Goal: Task Accomplishment & Management: Complete application form

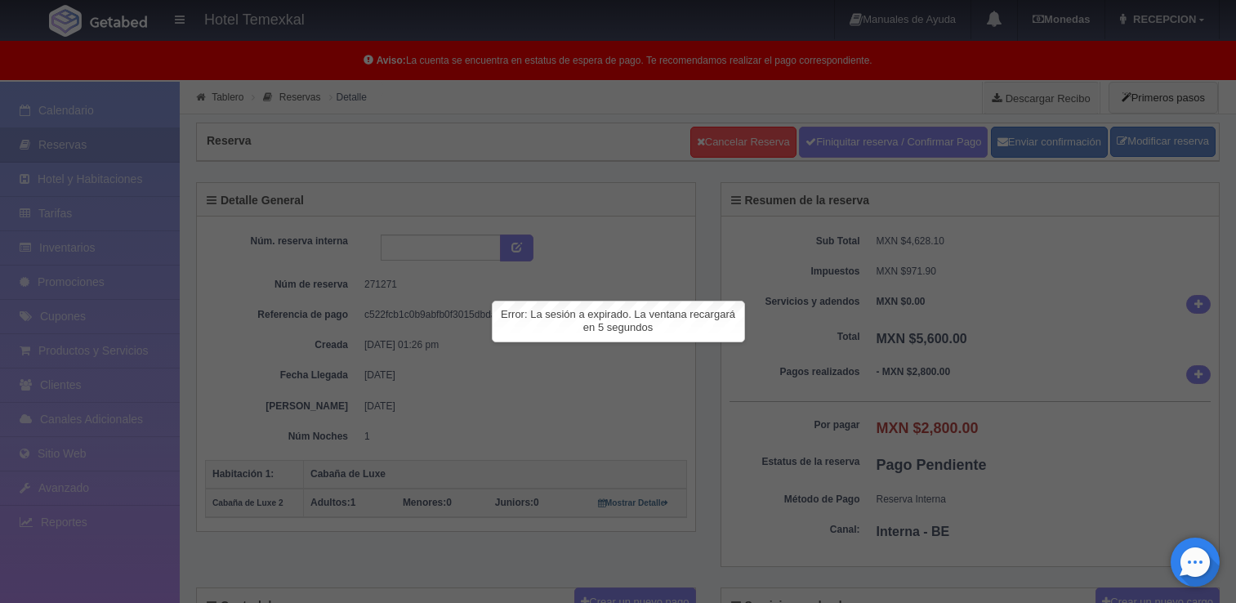
scroll to position [211, 0]
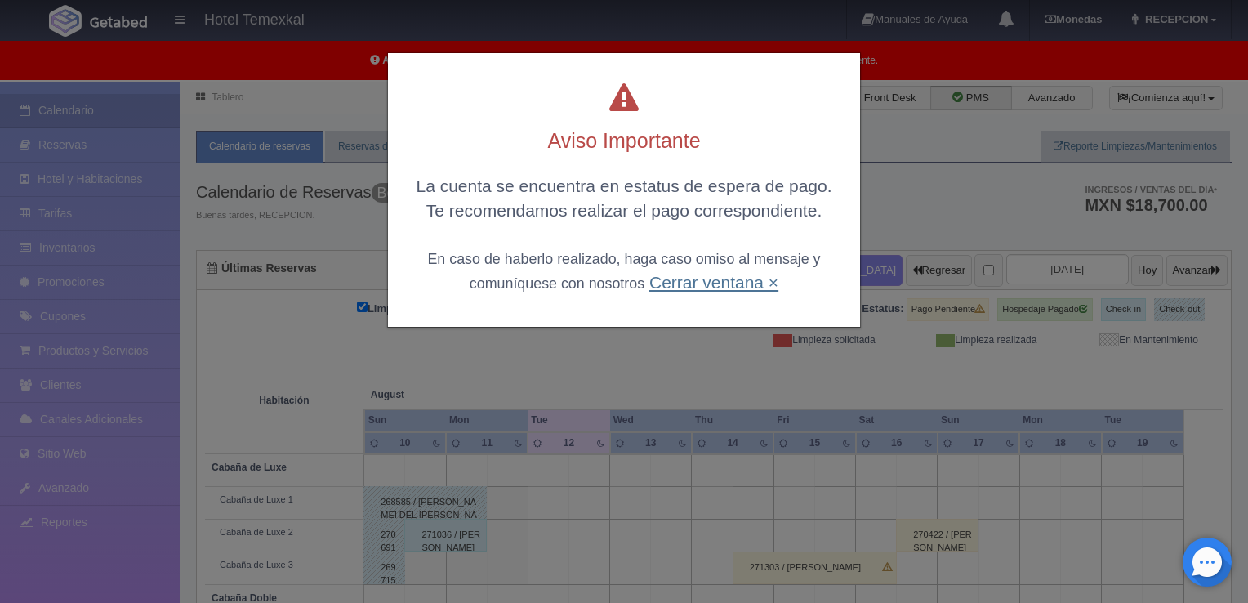
click at [706, 290] on link "Cerrar ventana ×" at bounding box center [714, 282] width 129 height 19
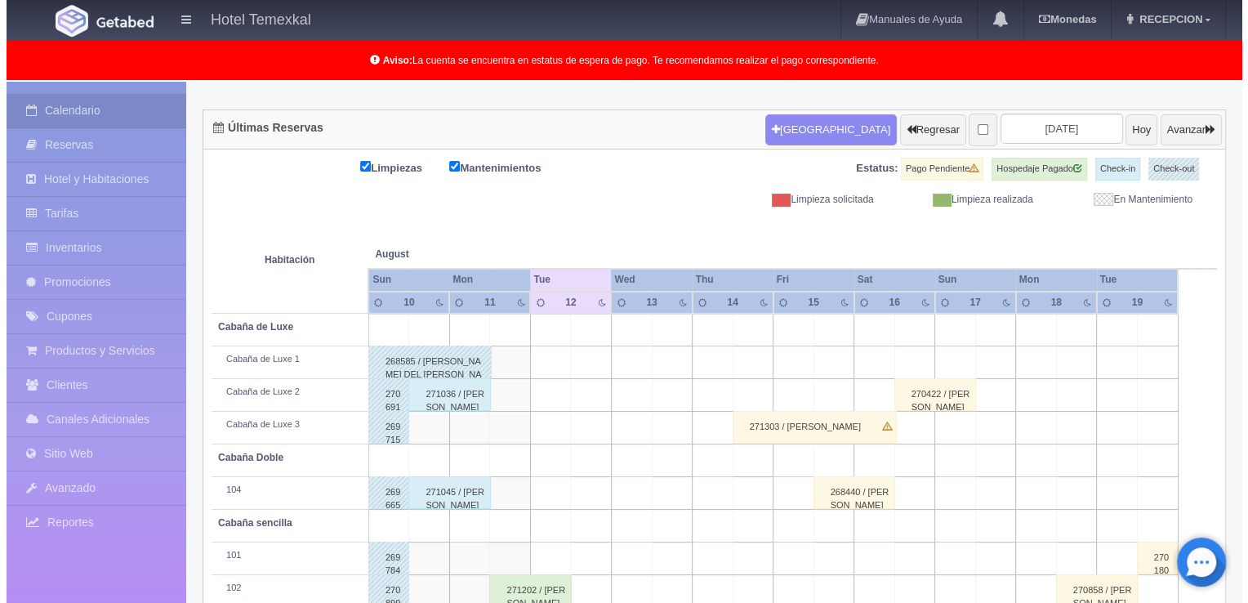
scroll to position [224, 0]
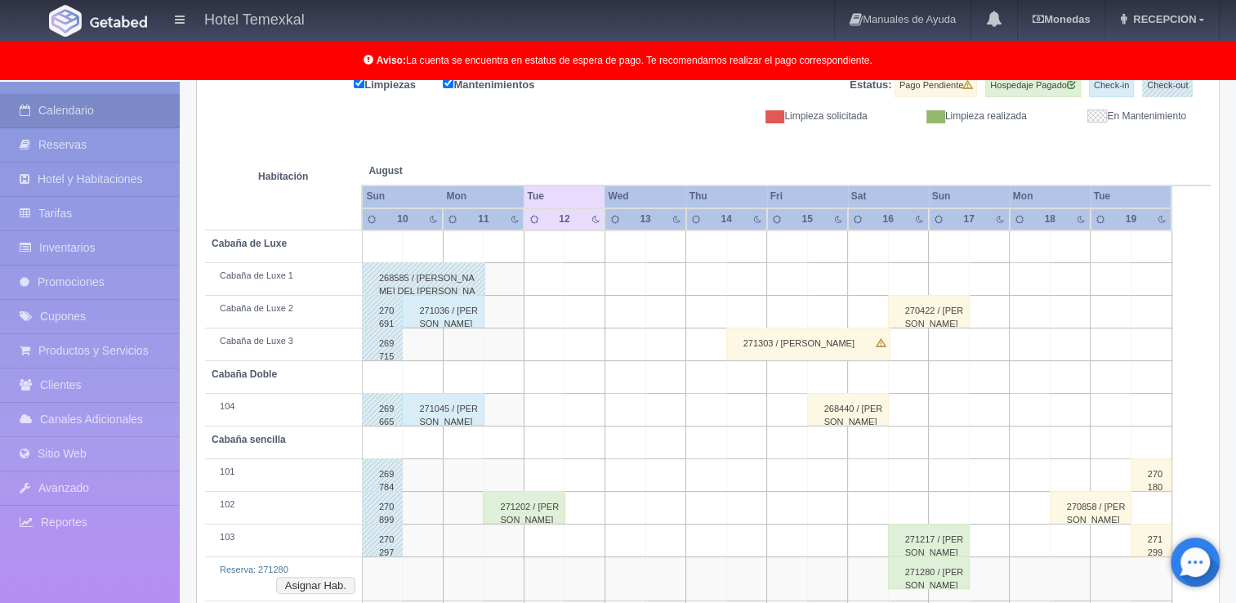
click at [904, 266] on td at bounding box center [908, 279] width 41 height 33
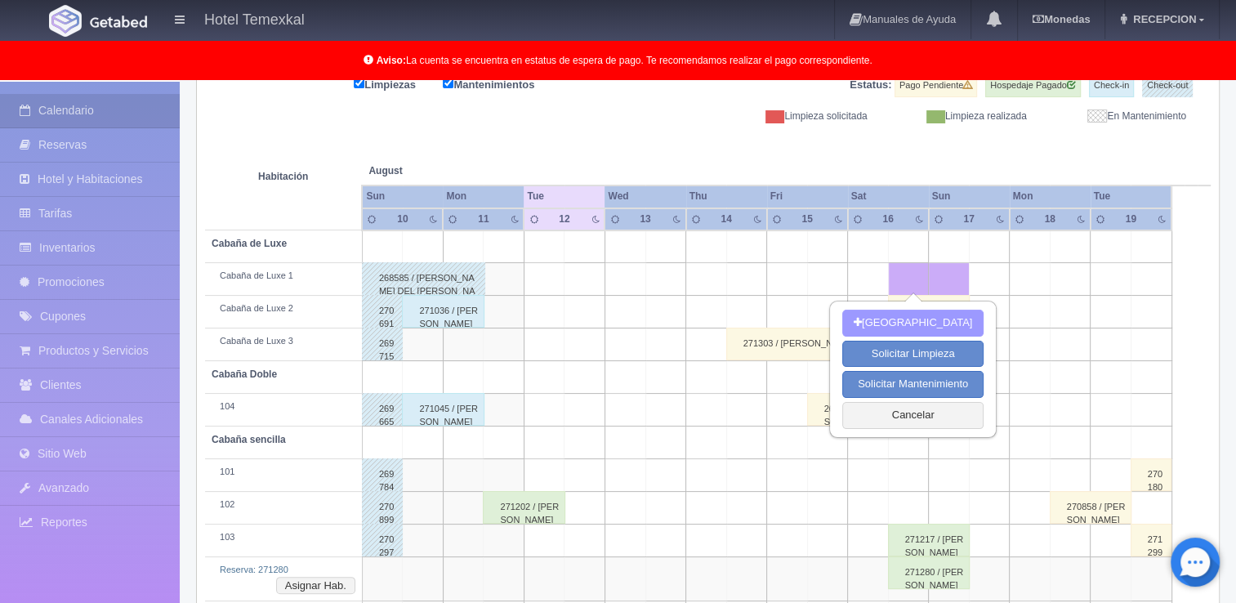
click at [896, 318] on button "Nueva Reserva" at bounding box center [912, 323] width 141 height 27
type input "16-08-2025"
type input "17-08-2025"
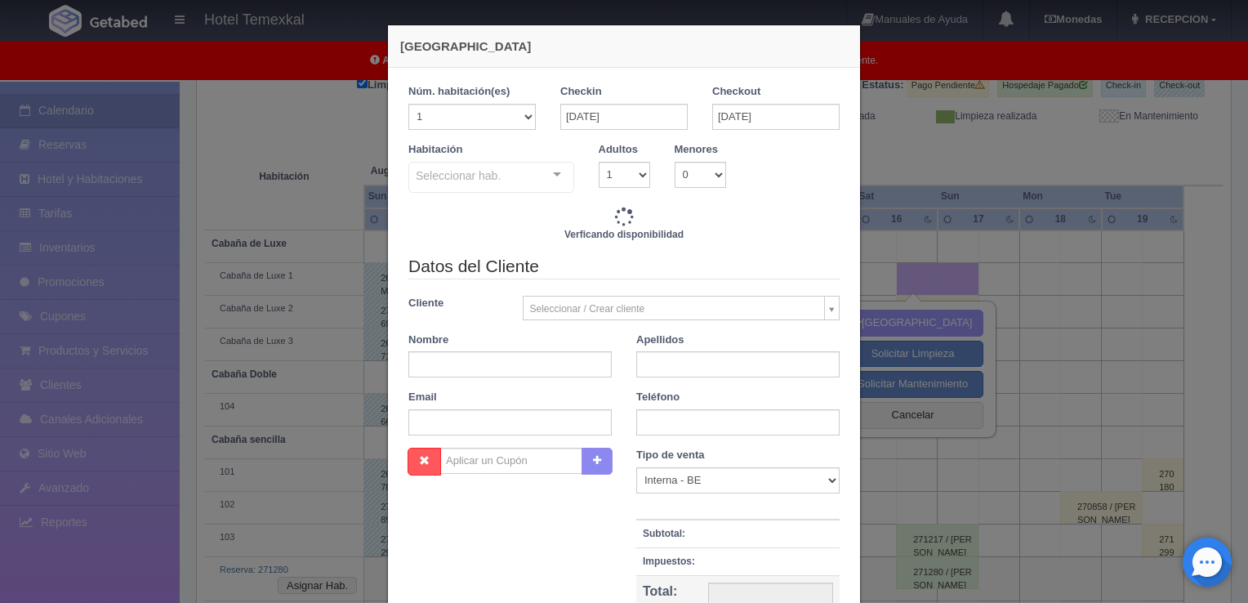
checkbox input "false"
type input "7000.00"
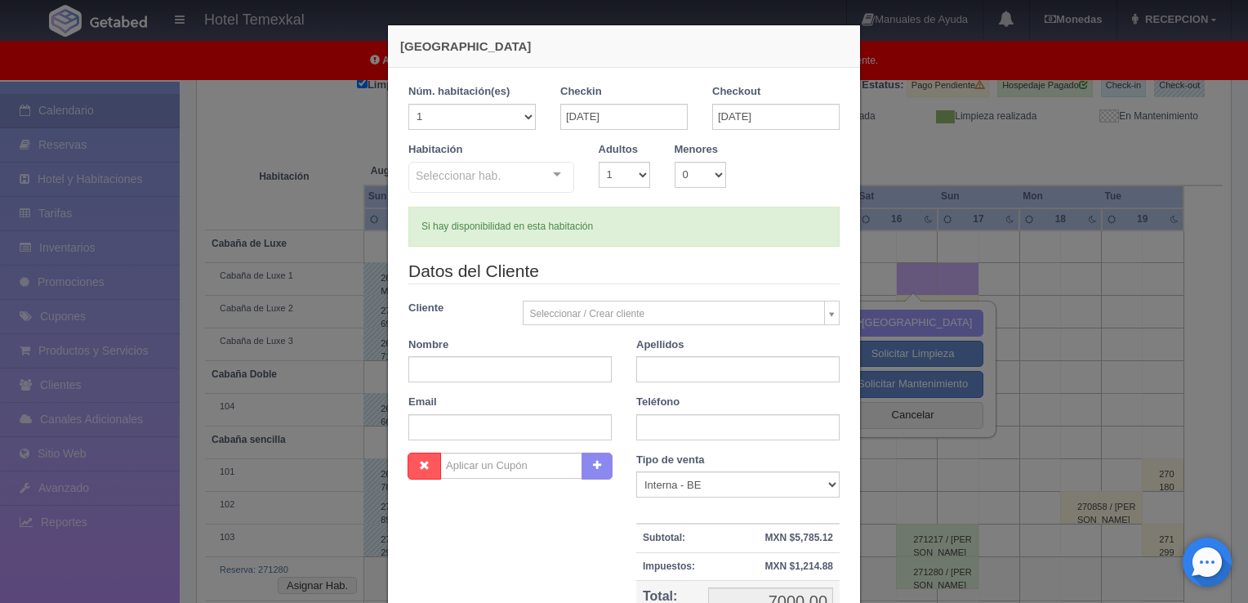
checkbox input "false"
click at [536, 172] on div "Seleccionar hab. Cabaña sencilla Cabaña sencilla - Sin asignar 101 102 Triangul…" at bounding box center [492, 178] width 166 height 33
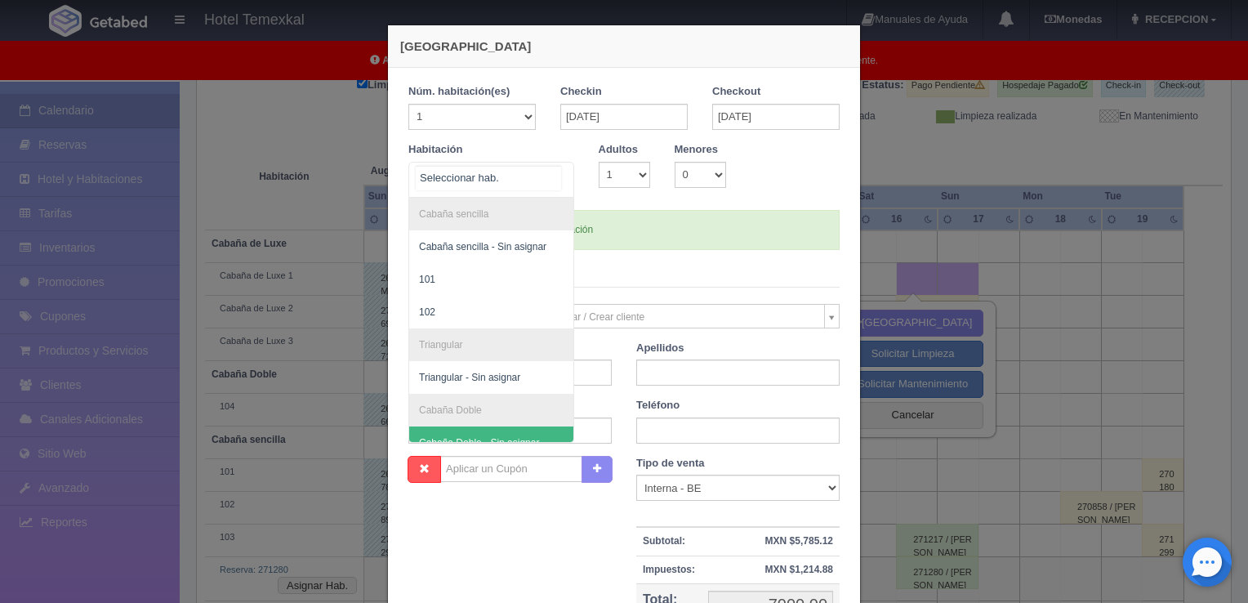
scroll to position [147, 0]
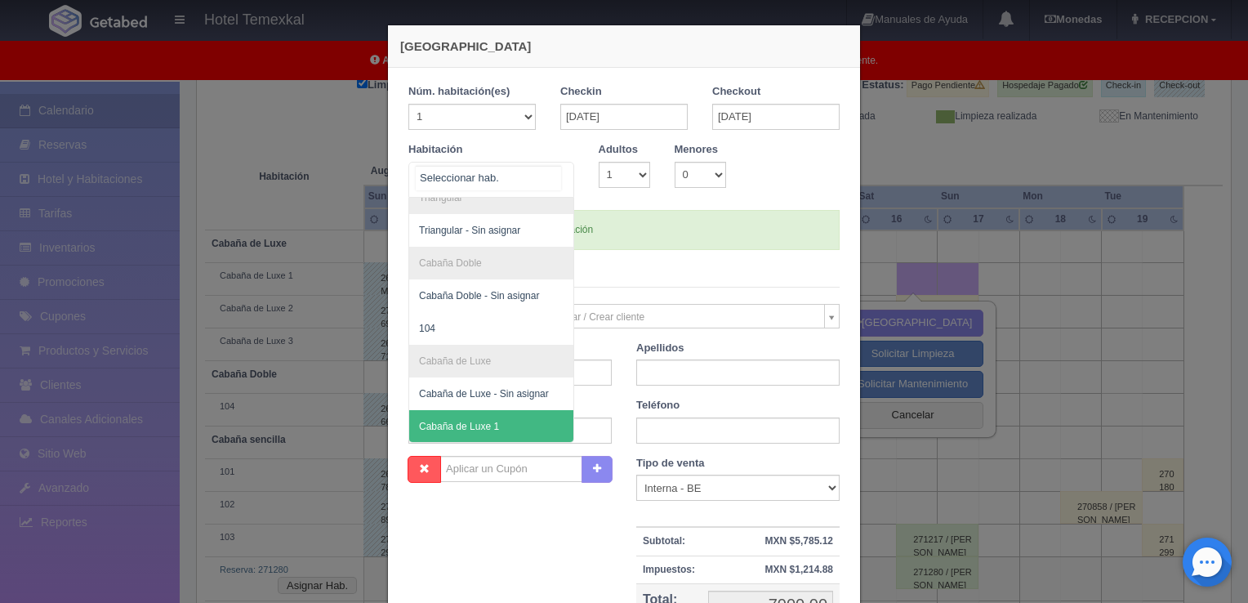
click at [471, 422] on span "Cabaña de Luxe 1" at bounding box center [459, 426] width 80 height 11
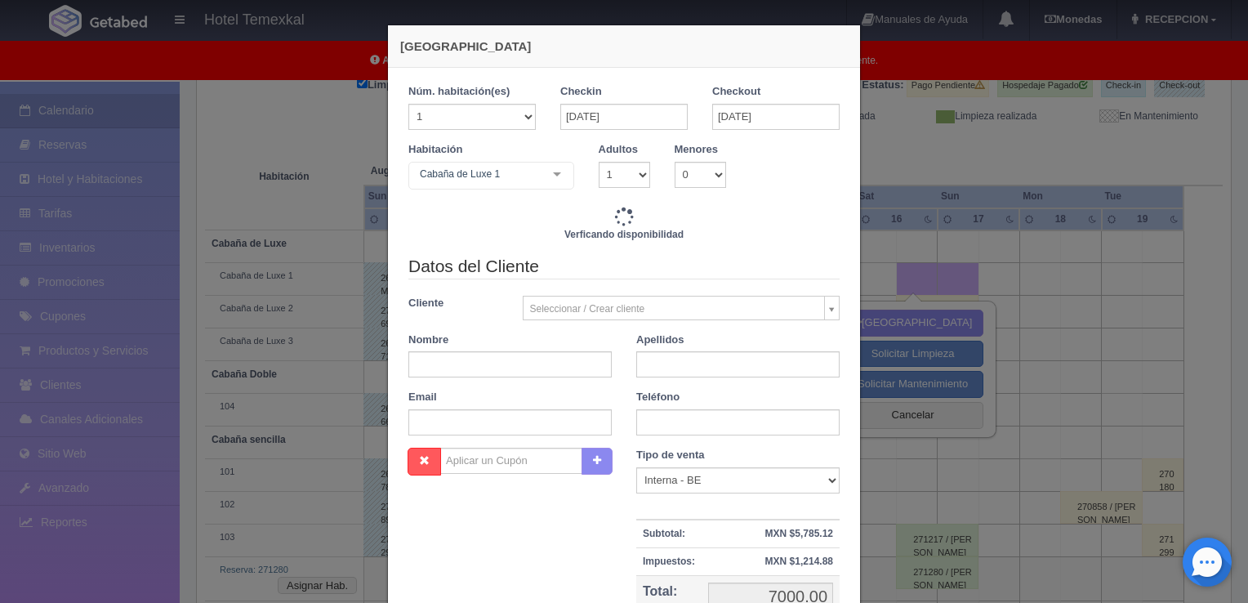
checkbox input "false"
type input "7000.00"
checkbox input "false"
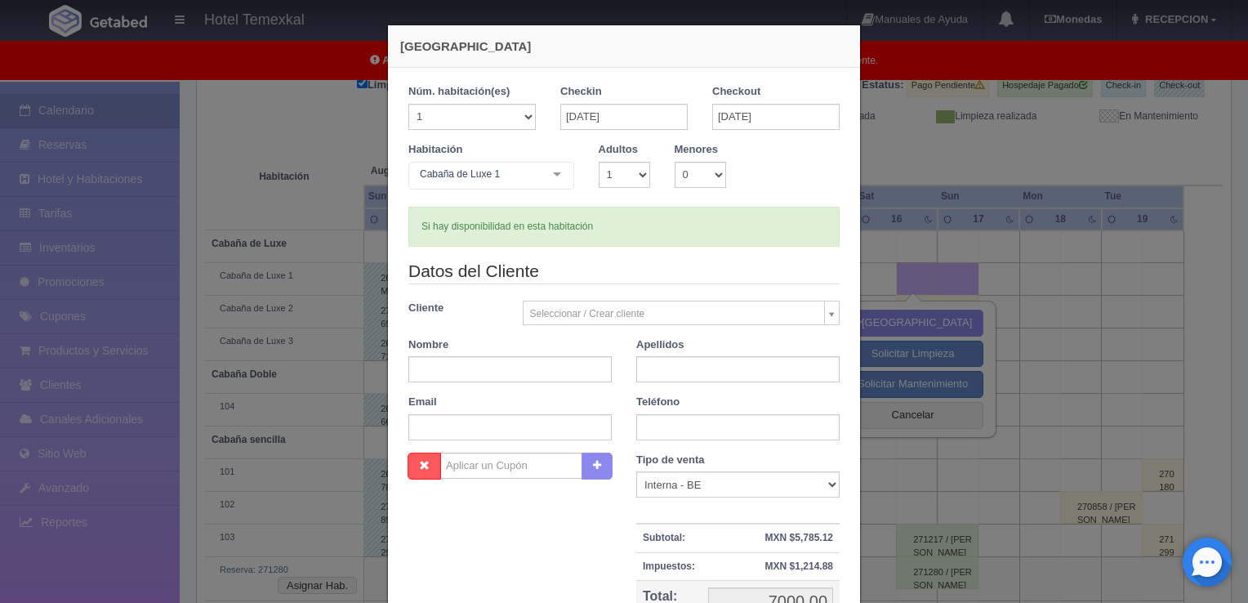
click at [581, 308] on body "Hotel Temexkal Manuales de Ayuda Actualizaciones recientes Monedas Tipo de camb…" at bounding box center [624, 279] width 1248 height 842
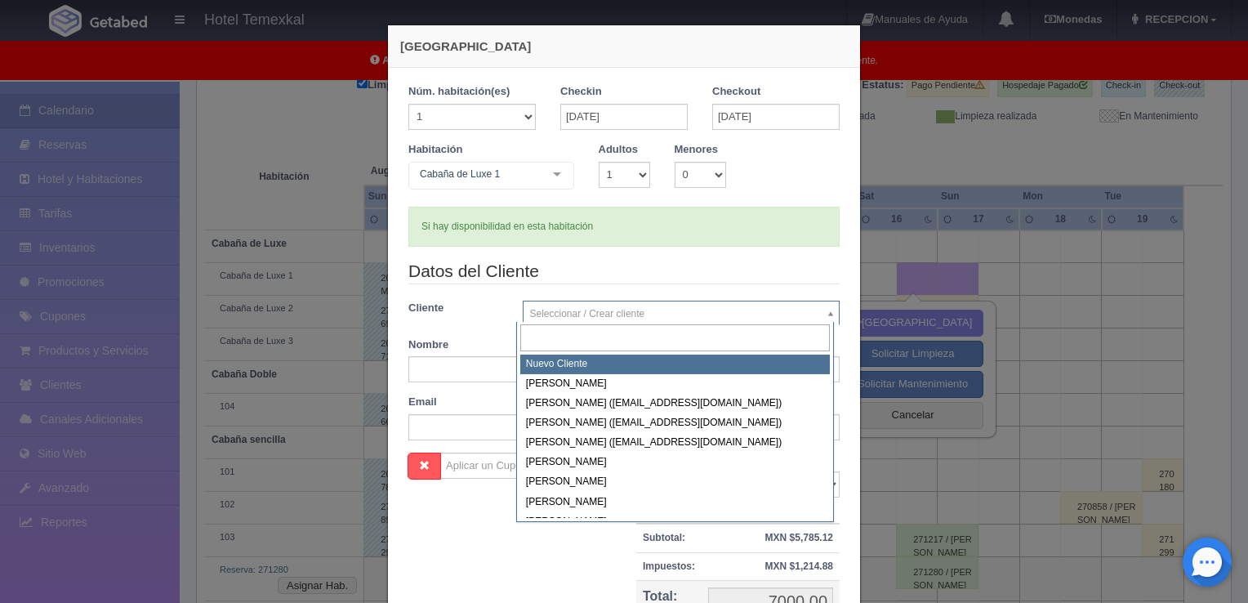
click at [567, 313] on body "Hotel Temexkal Manuales de Ayuda Actualizaciones recientes Monedas Tipo de camb…" at bounding box center [624, 279] width 1248 height 842
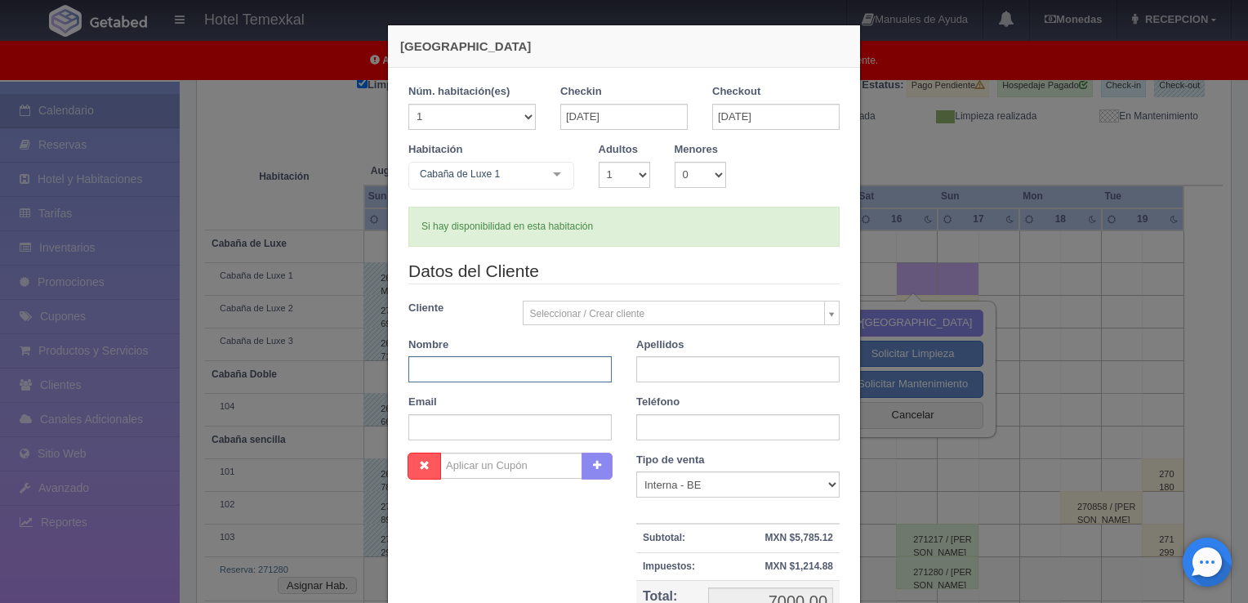
click at [516, 368] on input "text" at bounding box center [510, 369] width 203 height 26
type input "KAROLINA"
type input "OROZCO"
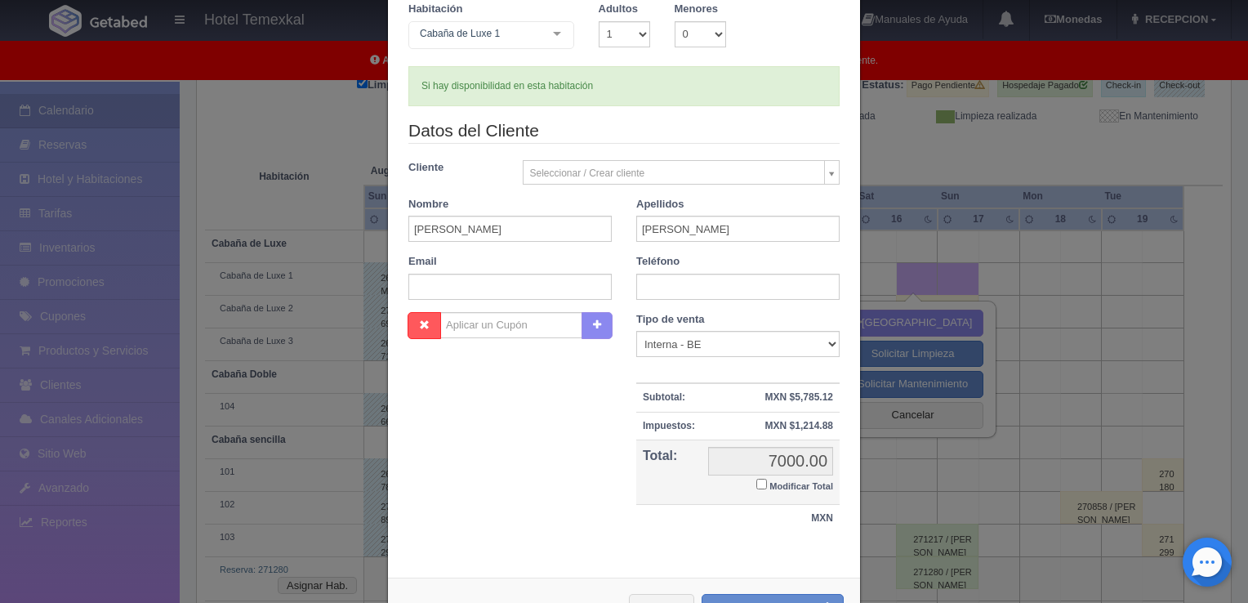
click at [757, 481] on input "Modificar Total" at bounding box center [762, 484] width 11 height 11
checkbox input "true"
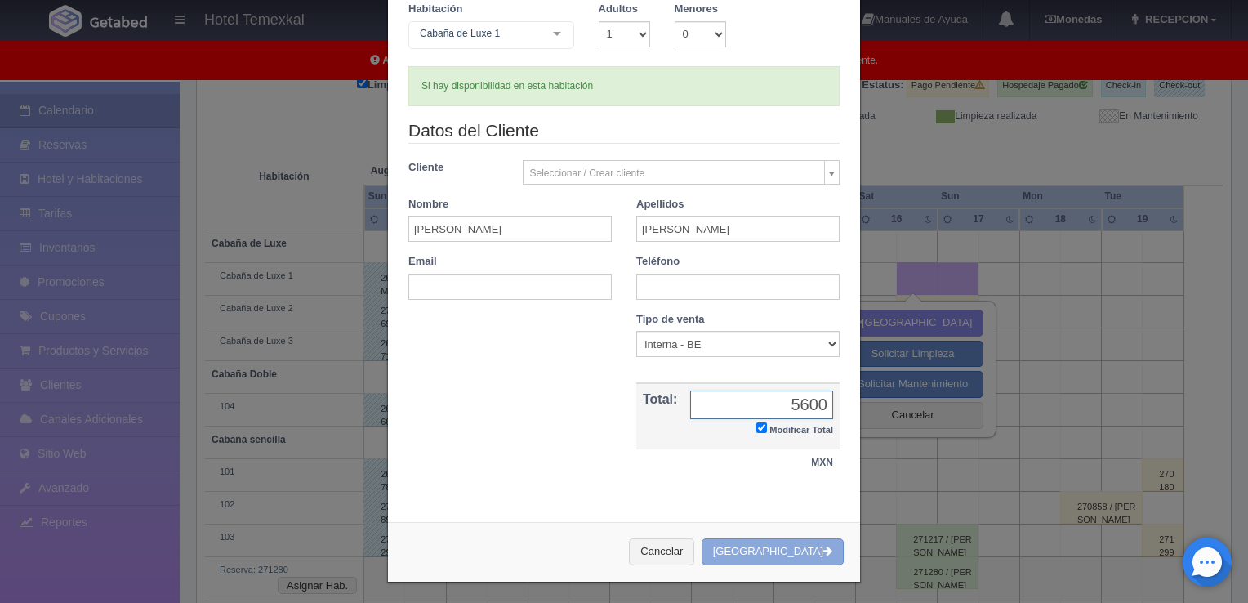
type input "5600"
click at [808, 552] on button "Crear Reserva" at bounding box center [773, 551] width 142 height 27
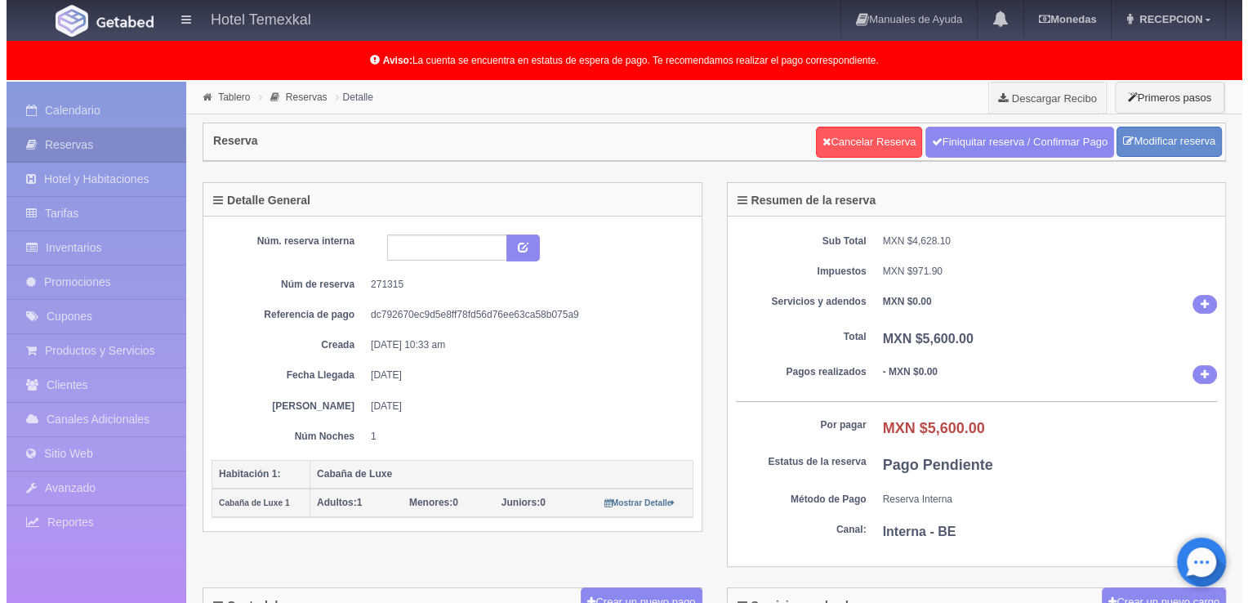
scroll to position [152, 0]
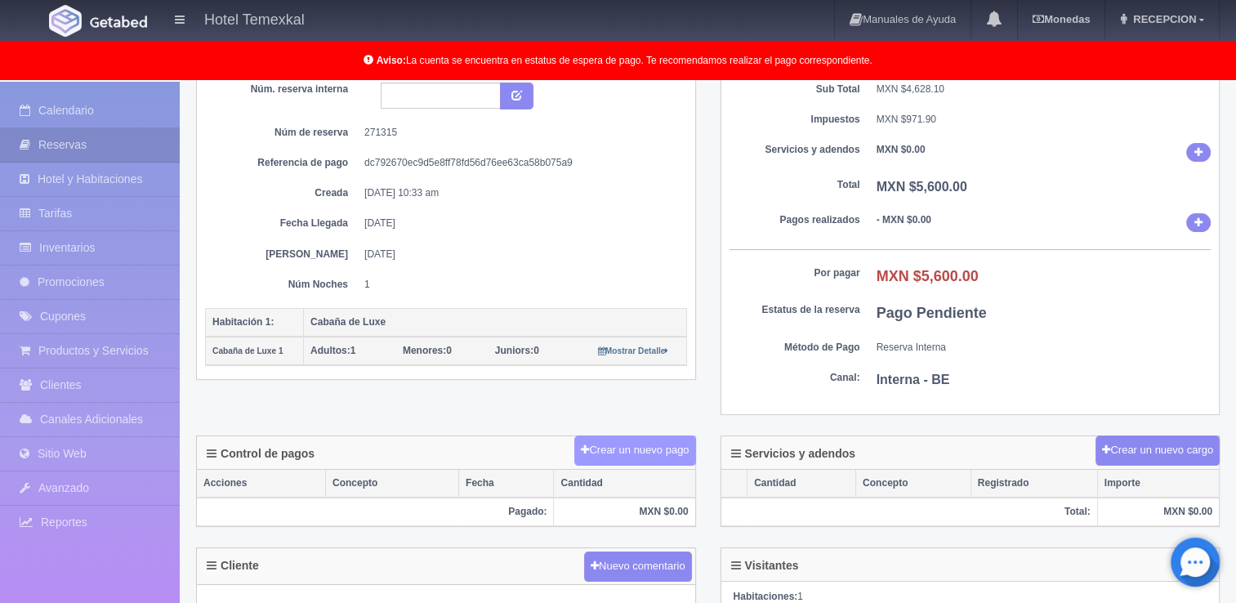
click at [610, 453] on button "Crear un nuevo pago" at bounding box center [634, 450] width 121 height 30
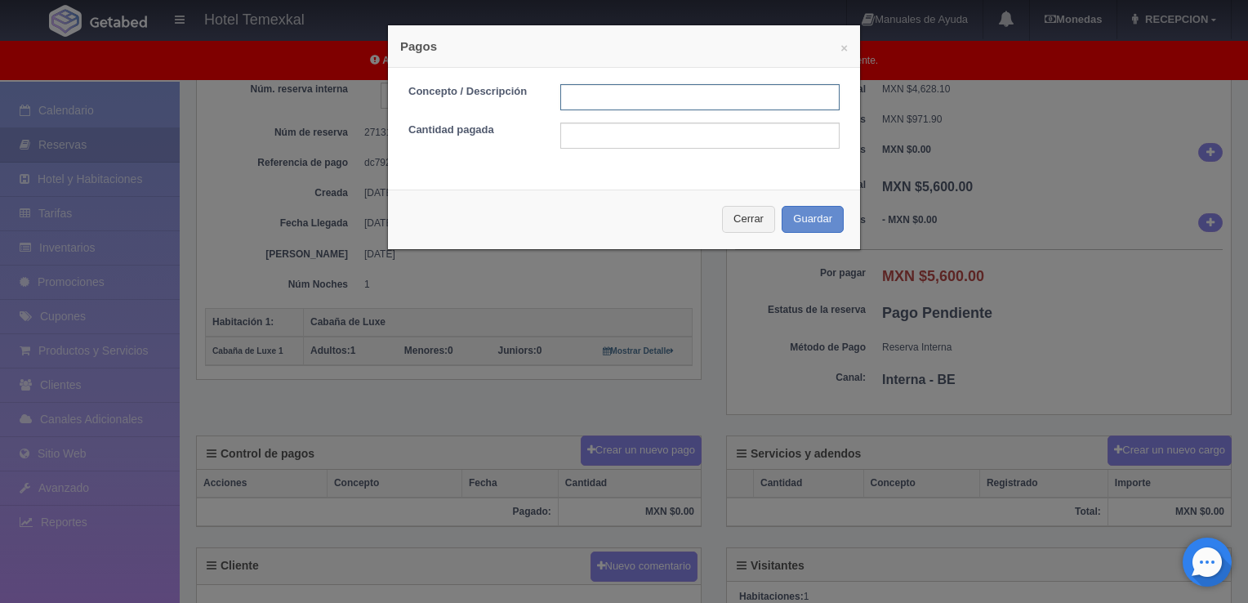
click at [601, 102] on input "text" at bounding box center [699, 97] width 279 height 26
type input "PRIMER ABONO"
type input "2800"
click at [803, 227] on button "Guardar" at bounding box center [813, 219] width 62 height 27
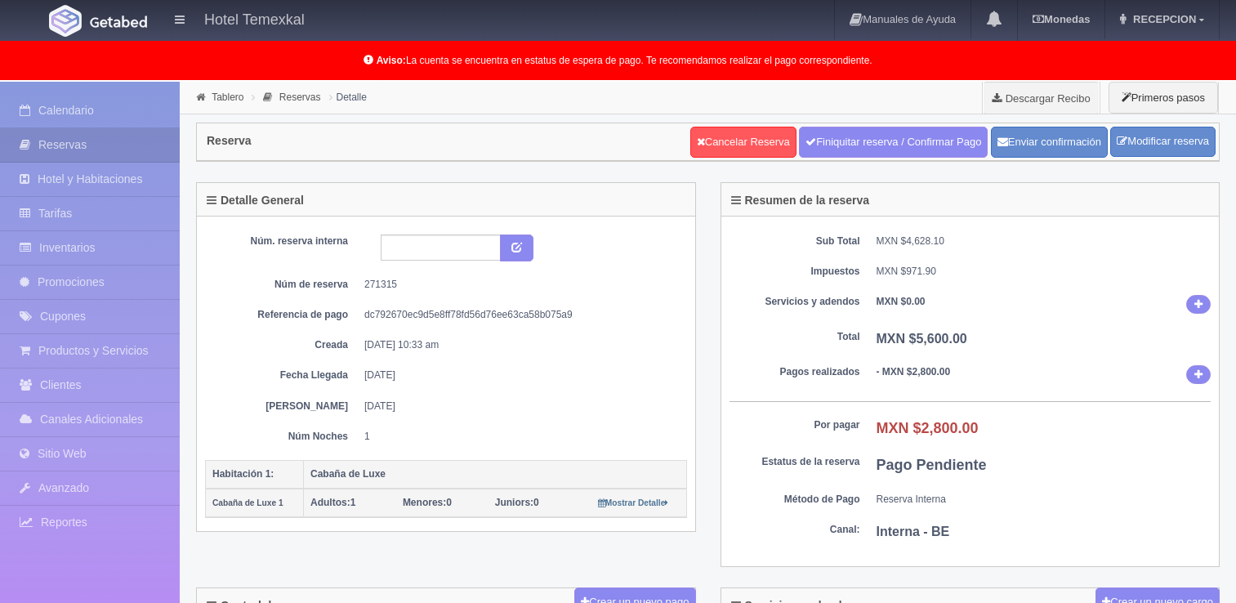
scroll to position [152, 0]
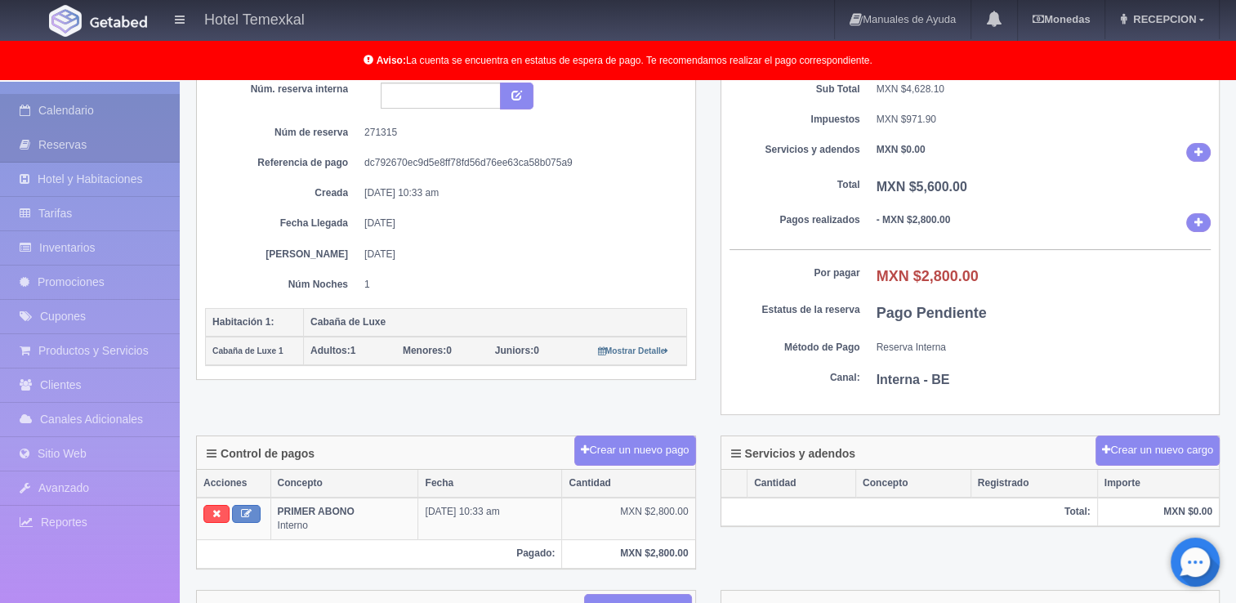
drag, startPoint x: 560, startPoint y: 234, endPoint x: 123, endPoint y: 118, distance: 451.7
click at [123, 118] on link "Calendario" at bounding box center [90, 110] width 180 height 33
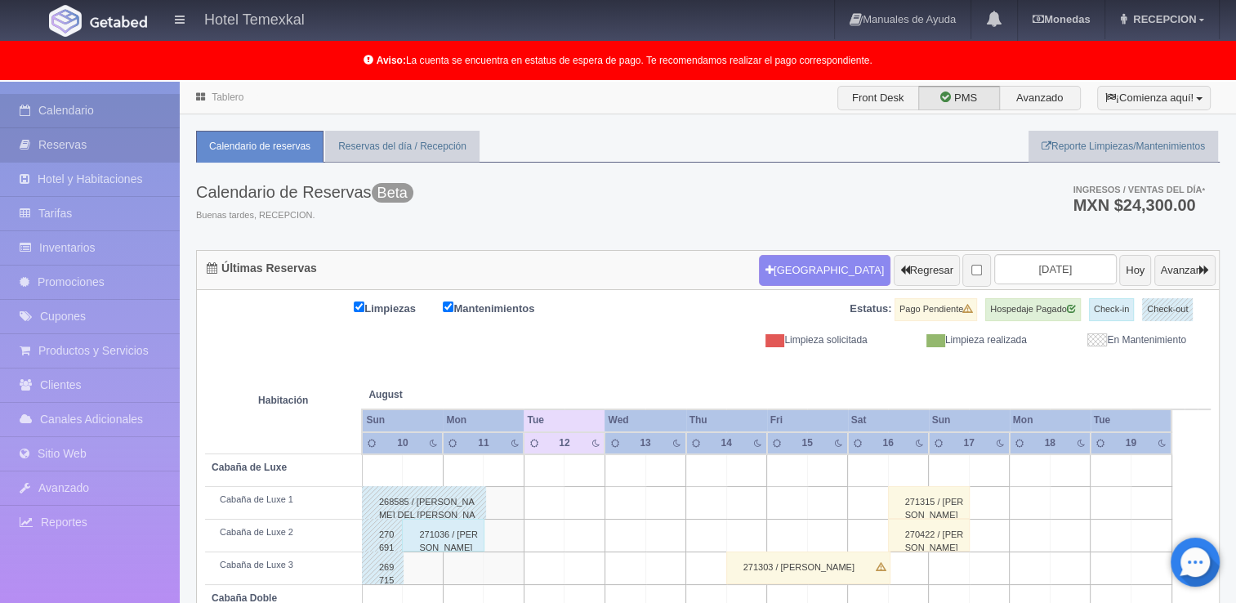
click at [101, 145] on link "Reservas" at bounding box center [90, 144] width 180 height 33
